Goal: Contribute content: Contribute content

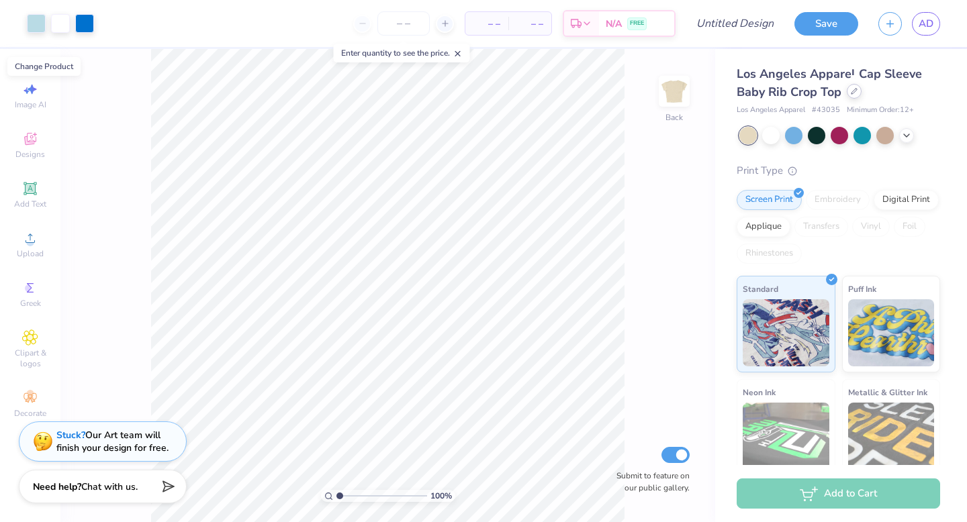
click at [856, 89] on icon at bounding box center [853, 91] width 5 height 5
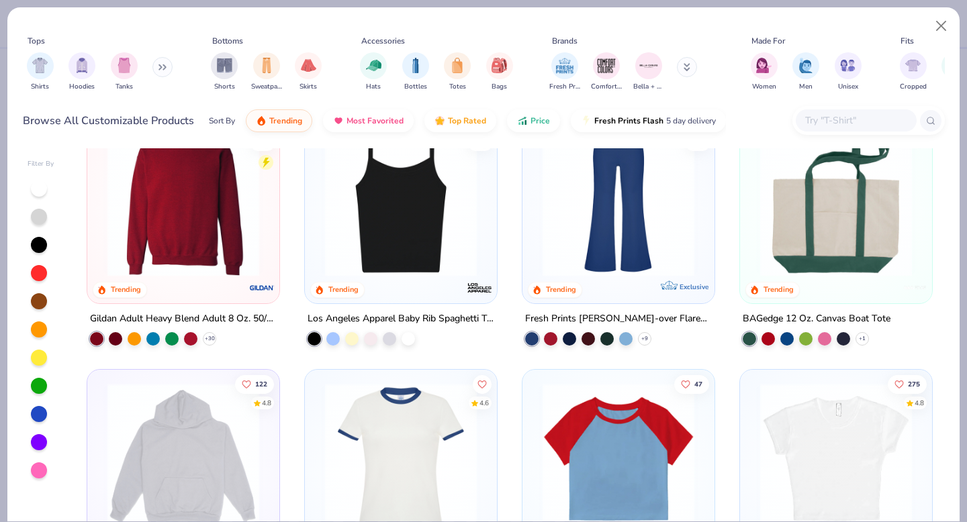
scroll to position [1010, 0]
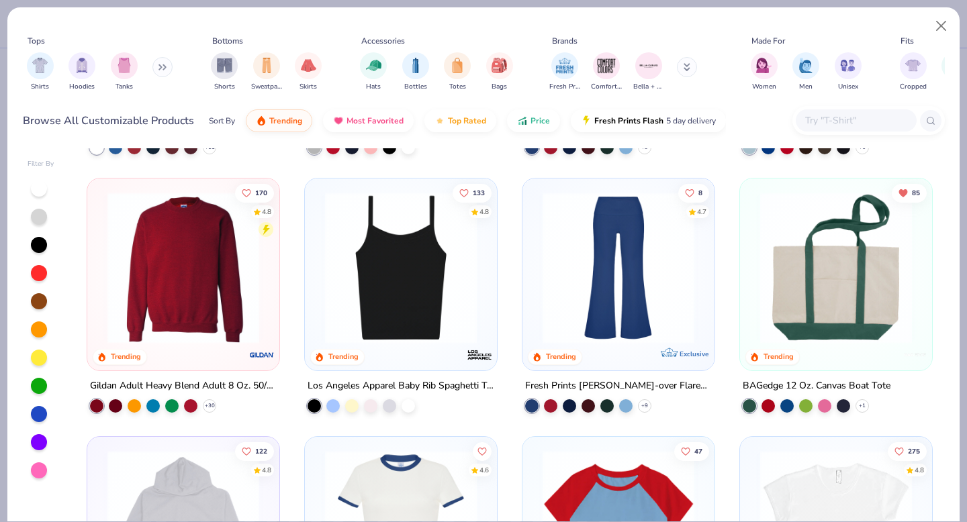
click at [216, 284] on img at bounding box center [183, 268] width 165 height 152
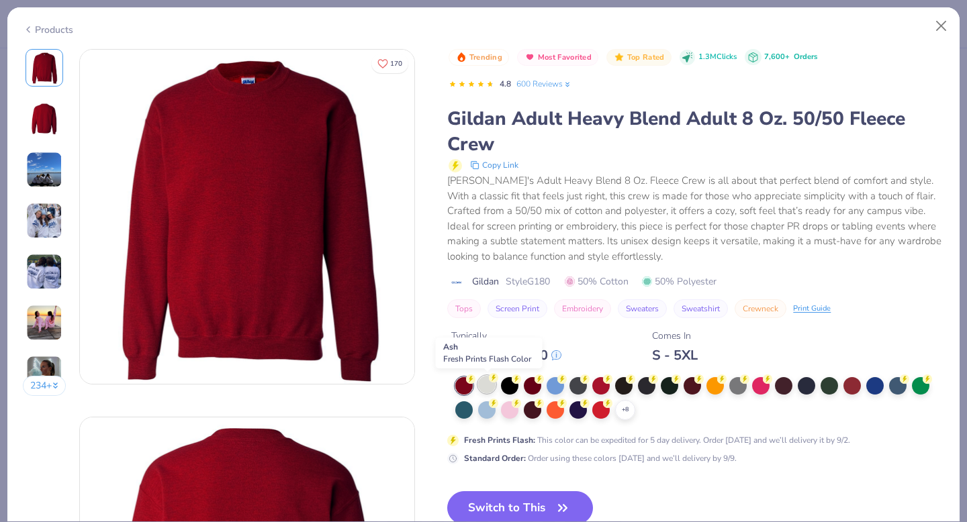
click at [491, 385] on div at bounding box center [486, 384] width 17 height 17
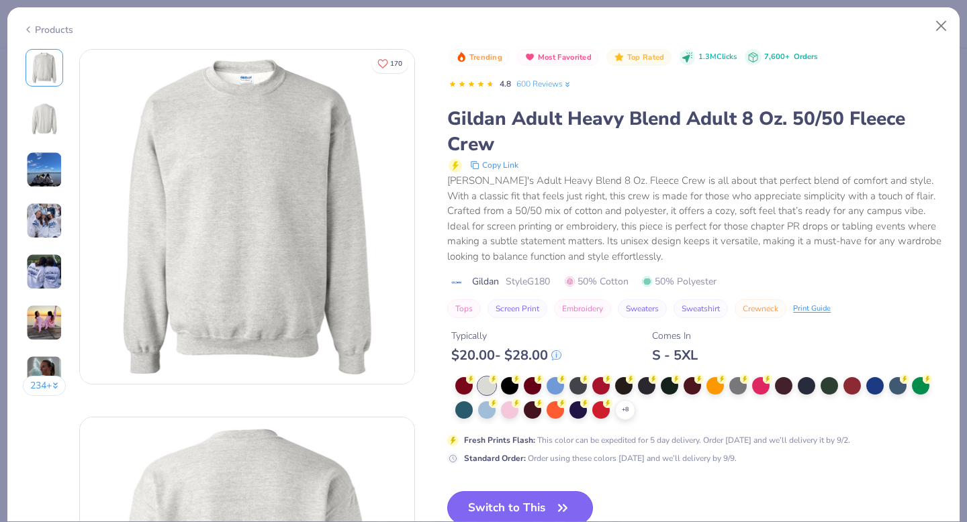
click at [542, 498] on button "Switch to This" at bounding box center [520, 508] width 146 height 34
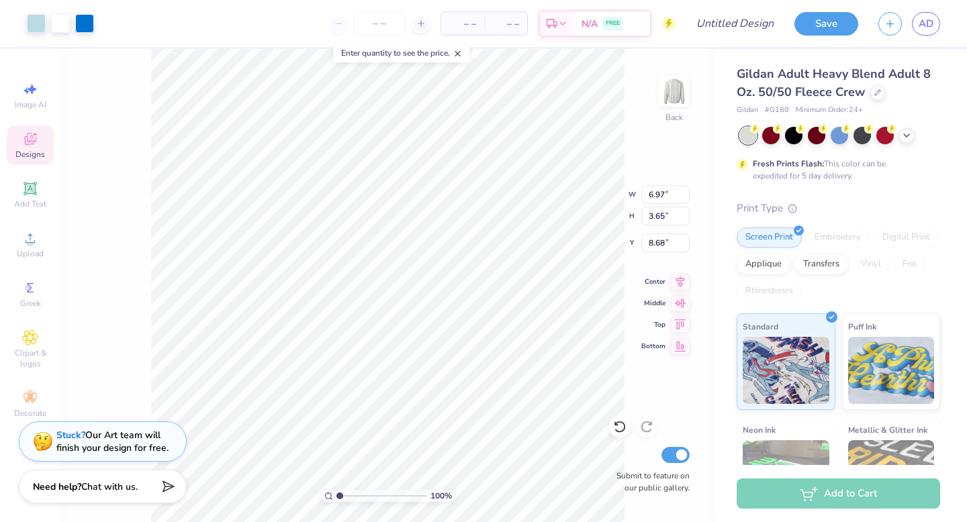
type input "5.83"
type input "13.15"
type input "6.89"
type input "3.51"
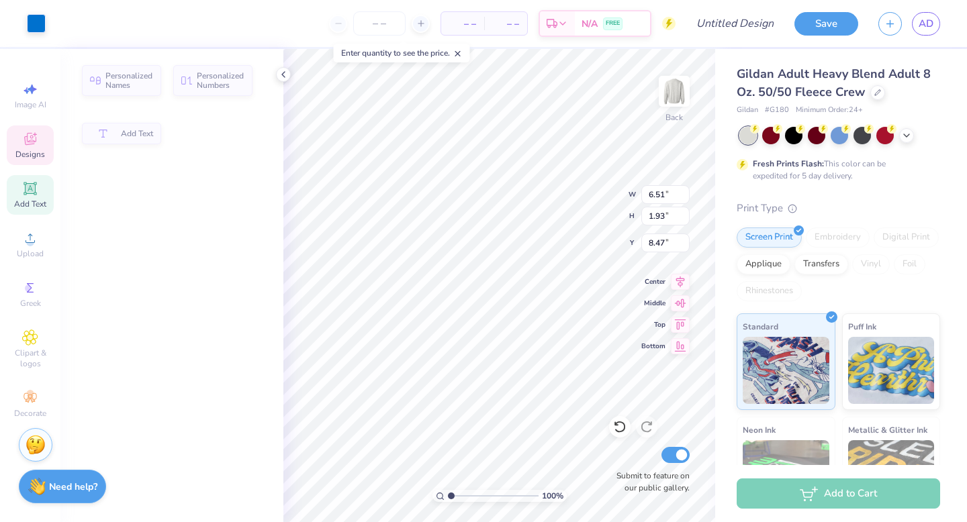
type input "6.51"
type input "1.93"
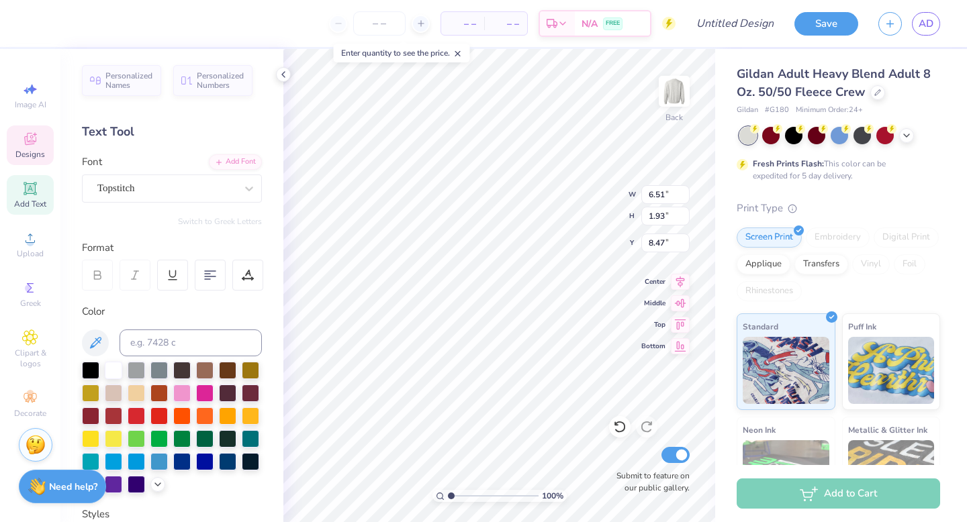
type input "8.32"
type textarea "Day"
type input "1.95"
type input "1.93"
type input "6.07"
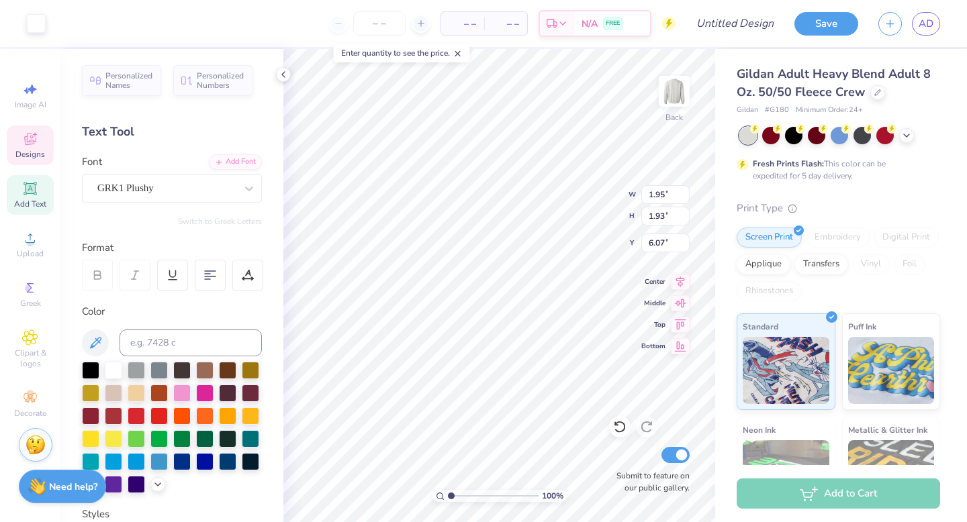
type input "4.24"
type input "4.20"
type input "4.97"
type input "6.29"
type input "4.24"
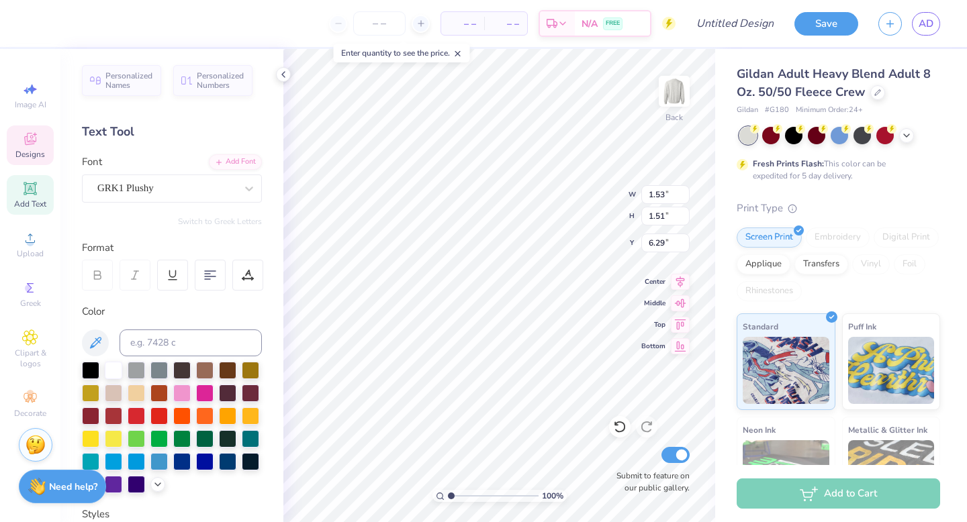
type input "4.20"
type input "4.97"
type input "1.94"
type input "1.95"
type input "9.28"
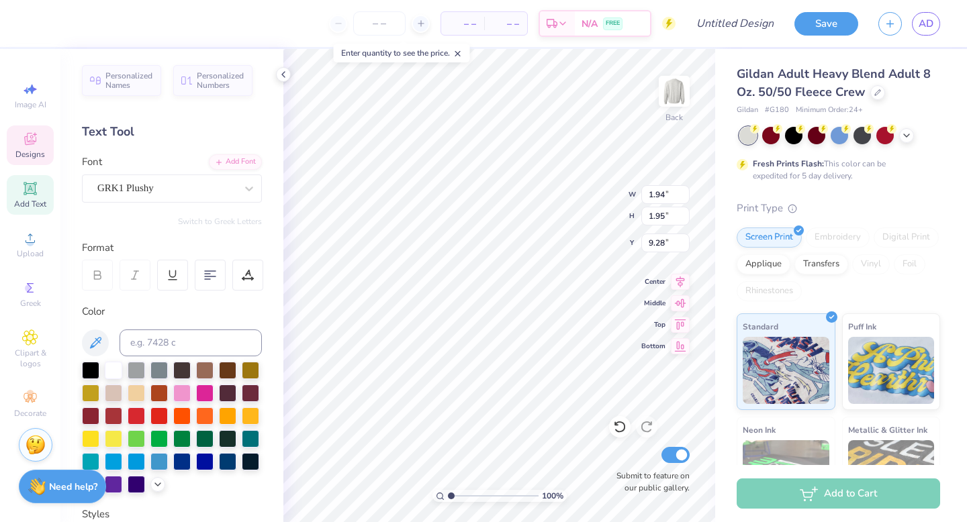
type input "1.53"
type input "1.51"
type input "9.49"
type input "10.04"
click at [162, 191] on div "GRK1 Plushy" at bounding box center [166, 188] width 141 height 21
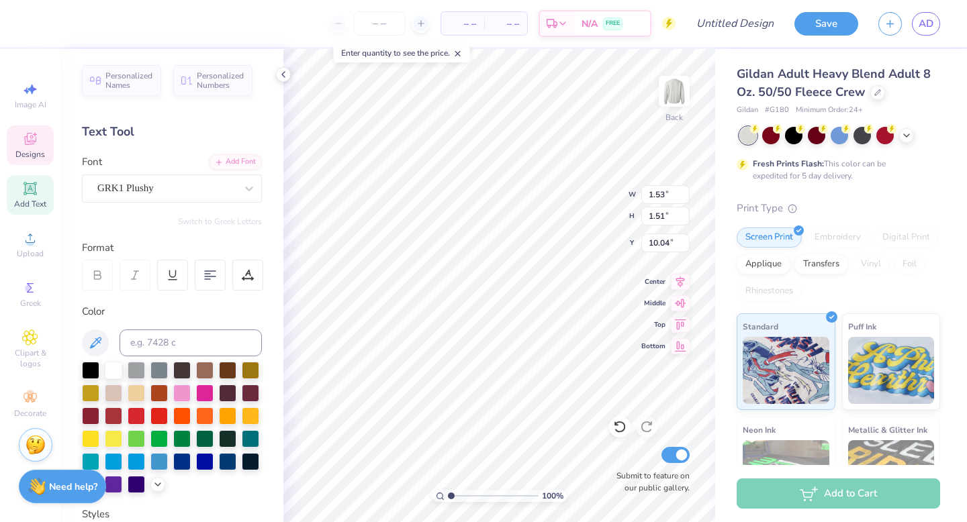
type textarea "S"
click at [247, 157] on div "Add Font" at bounding box center [235, 160] width 53 height 15
type input "4.16"
